Goal: Task Accomplishment & Management: Use online tool/utility

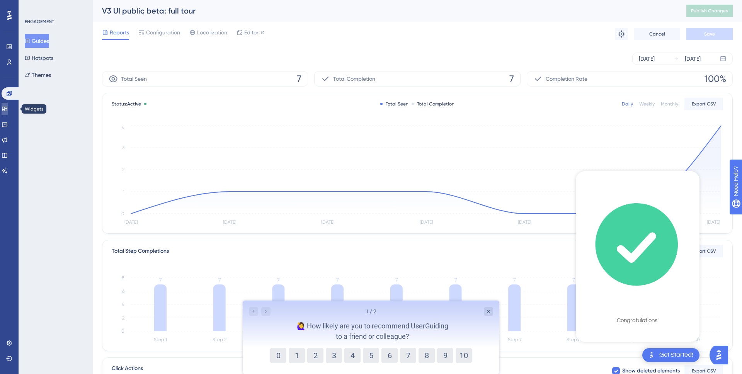
click at [3, 110] on link at bounding box center [5, 109] width 6 height 12
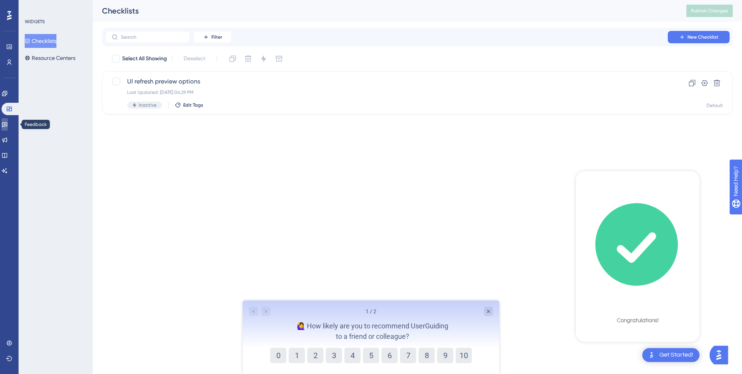
click at [8, 124] on icon at bounding box center [5, 124] width 6 height 6
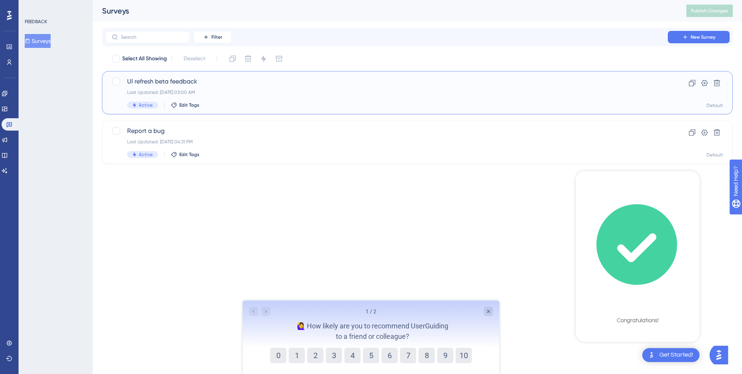
click at [216, 92] on div "Last Updated: [DATE] 03:00 AM" at bounding box center [386, 92] width 518 height 6
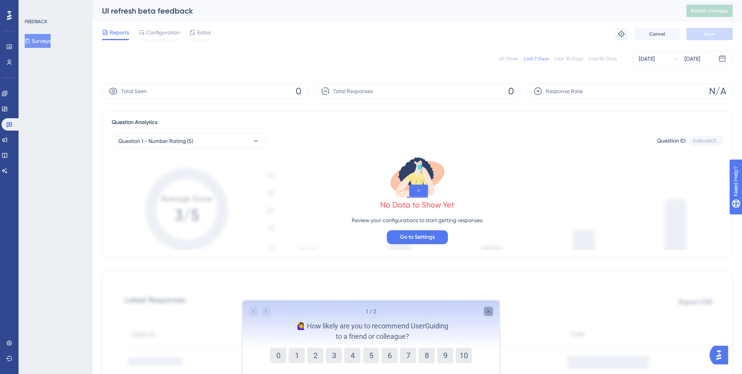
click at [487, 309] on icon "Close survey" at bounding box center [488, 311] width 6 height 6
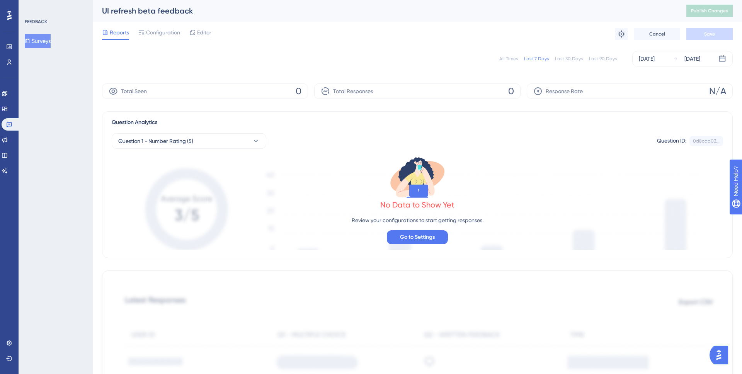
click at [51, 41] on button "Surveys" at bounding box center [38, 41] width 26 height 14
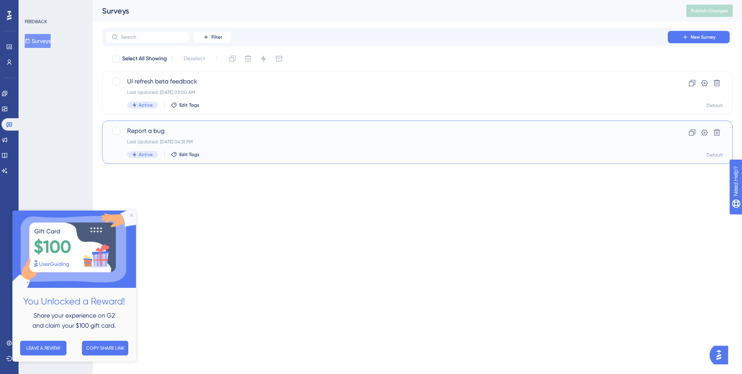
click at [221, 124] on div "Report a bug Last Updated: [DATE] 04:31 PM Active Edit Tags Clone Settings Dele…" at bounding box center [417, 142] width 630 height 43
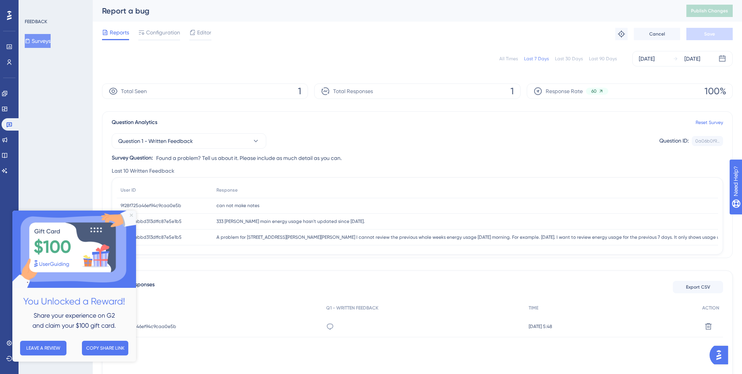
click at [132, 216] on icon "Close Preview" at bounding box center [131, 215] width 3 height 3
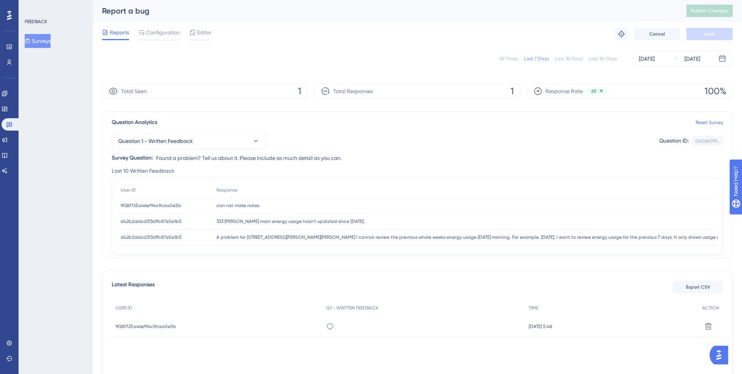
click at [183, 325] on div "9f28f725a46ef94c9caa0e5b 9f28f725a46ef94c9caa0e5b" at bounding box center [217, 327] width 211 height 22
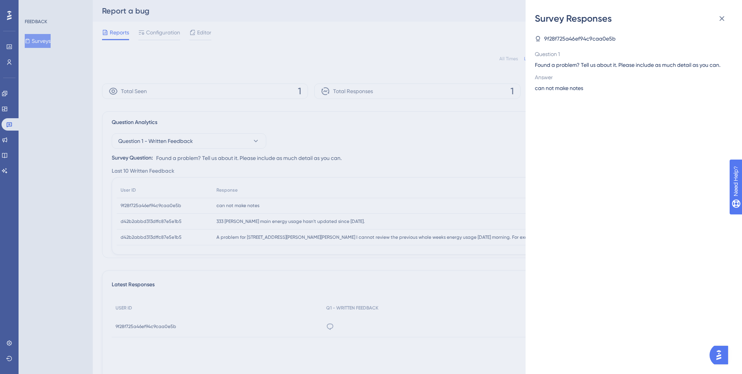
click at [579, 38] on span "9f28f725a46ef94c9caa0e5b" at bounding box center [579, 38] width 71 height 9
copy span "9f28f725a46ef94c9caa0e5b"
click at [724, 20] on icon at bounding box center [721, 18] width 9 height 9
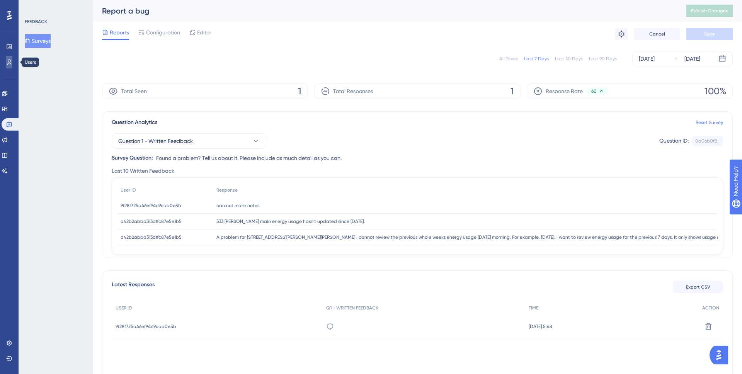
click at [12, 63] on icon at bounding box center [9, 62] width 6 height 6
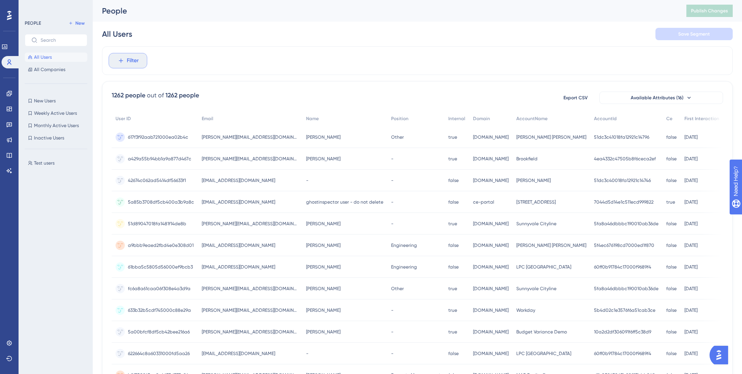
click at [136, 66] on button "Filter" at bounding box center [128, 60] width 39 height 15
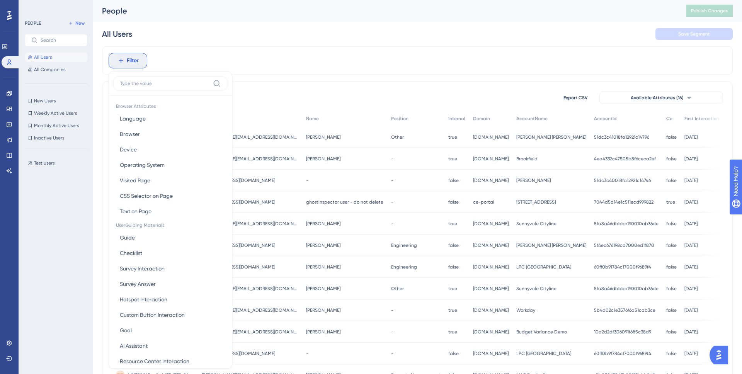
scroll to position [31, 0]
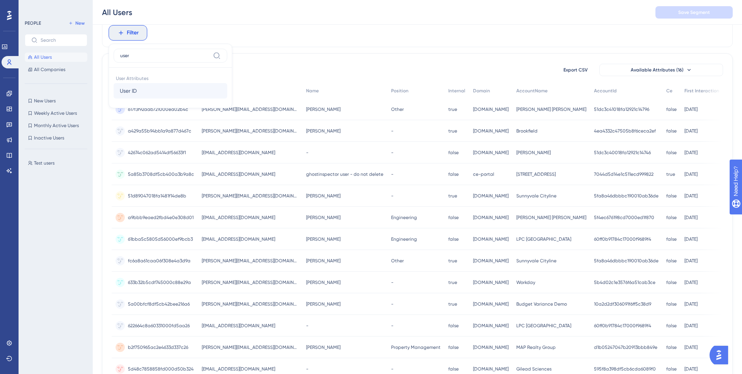
type input "user"
click at [139, 90] on button "User ID User ID" at bounding box center [171, 90] width 114 height 15
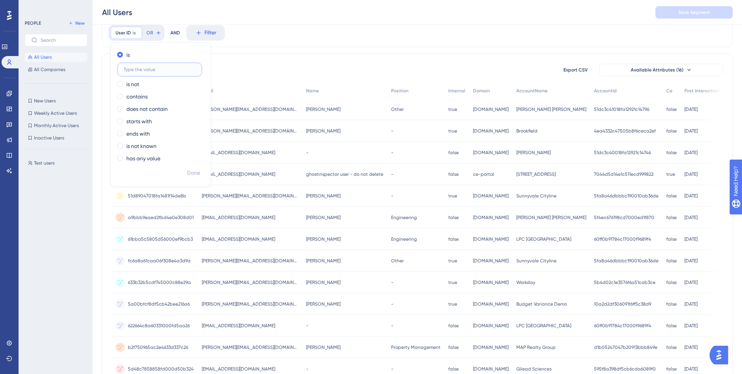
paste input "9f28f725a46ef94c9caa0e5b"
type input "9f28f725a46ef94c9caa0e5b"
click at [190, 177] on span "Done" at bounding box center [193, 172] width 13 height 9
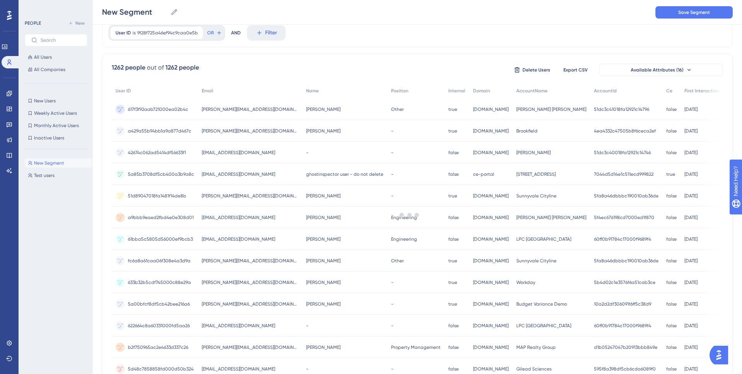
scroll to position [0, 0]
